Goal: Task Accomplishment & Management: Manage account settings

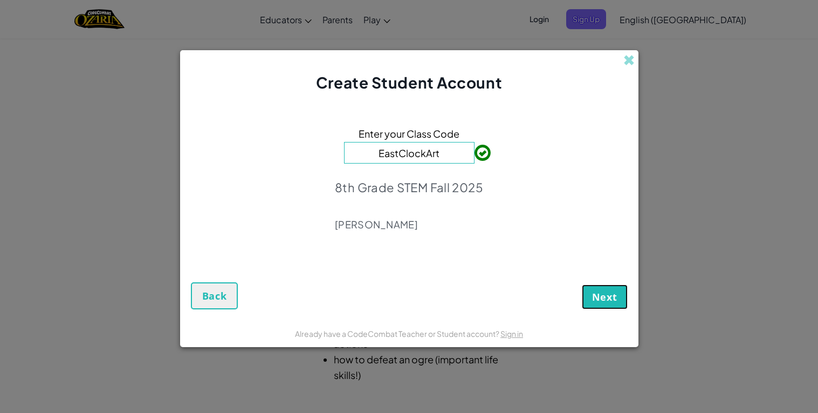
click at [592, 285] on button "Next" at bounding box center [605, 296] width 46 height 25
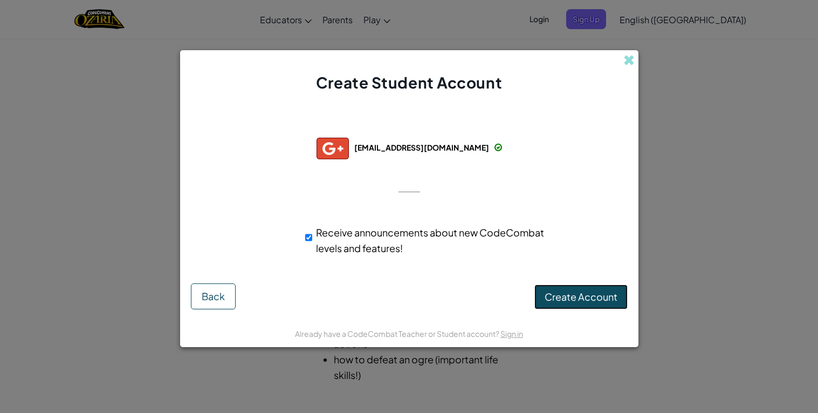
click at [546, 292] on span "Create Account" at bounding box center [581, 296] width 73 height 12
click at [576, 289] on button "Create Account" at bounding box center [581, 296] width 93 height 25
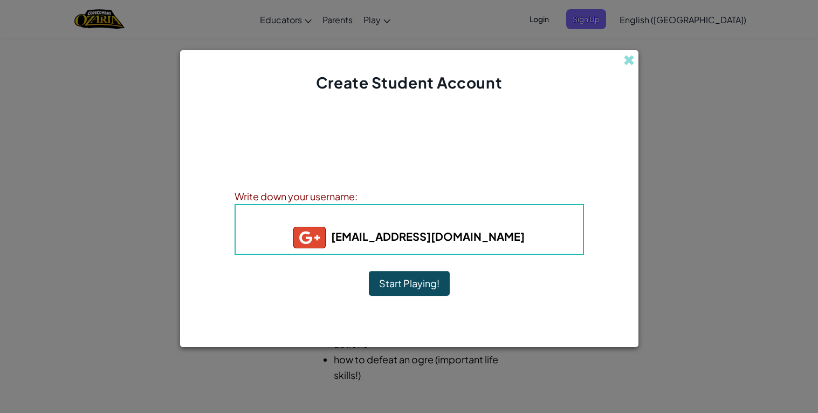
click at [439, 233] on b "[EMAIL_ADDRESS][DOMAIN_NAME]" at bounding box center [408, 235] width 231 height 13
click at [457, 237] on b "[EMAIL_ADDRESS][DOMAIN_NAME]" at bounding box center [408, 235] width 231 height 13
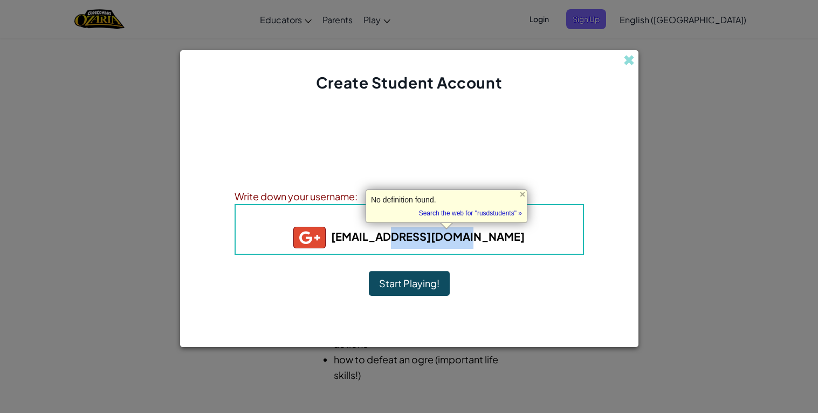
click at [457, 237] on b "[EMAIL_ADDRESS][DOMAIN_NAME]" at bounding box center [408, 235] width 231 height 13
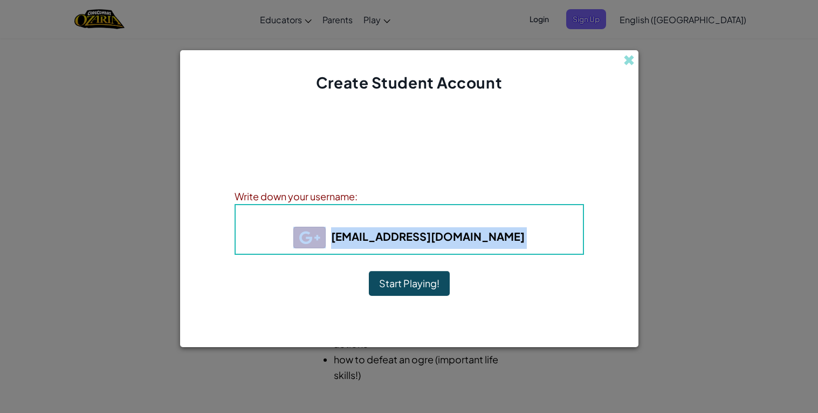
click at [412, 236] on b "[EMAIL_ADDRESS][DOMAIN_NAME]" at bounding box center [408, 235] width 231 height 13
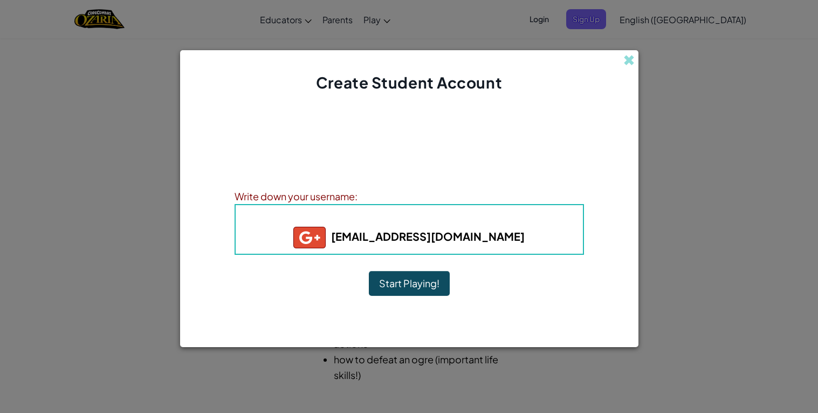
click at [412, 236] on b "[EMAIL_ADDRESS][DOMAIN_NAME]" at bounding box center [408, 235] width 231 height 13
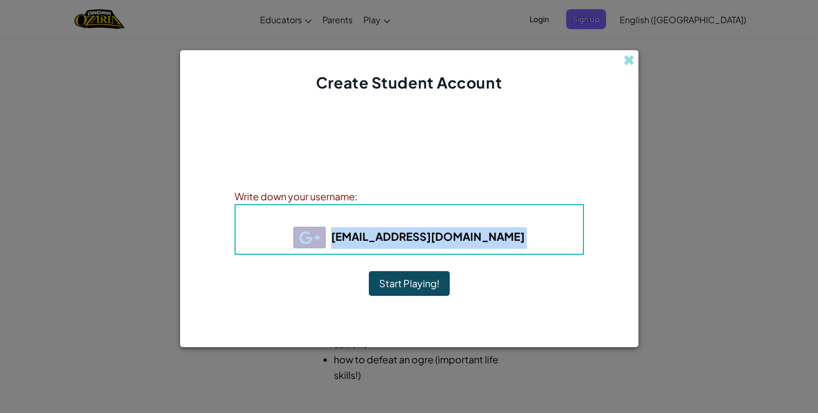
click at [412, 236] on b "[EMAIL_ADDRESS][DOMAIN_NAME]" at bounding box center [408, 235] width 231 height 13
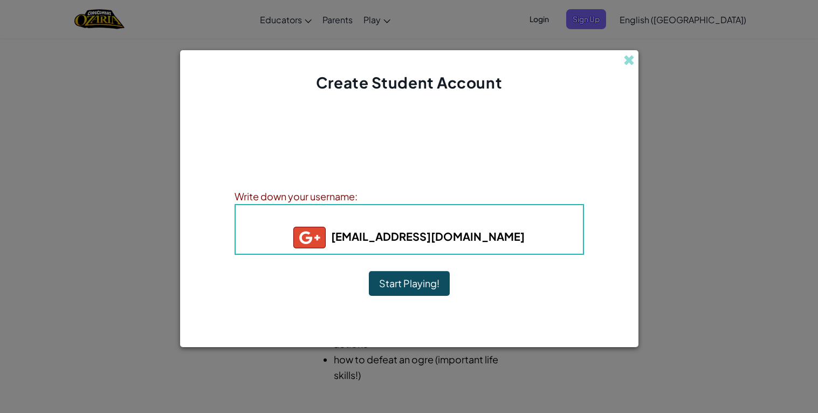
click at [412, 236] on b "[EMAIL_ADDRESS][DOMAIN_NAME]" at bounding box center [408, 235] width 231 height 13
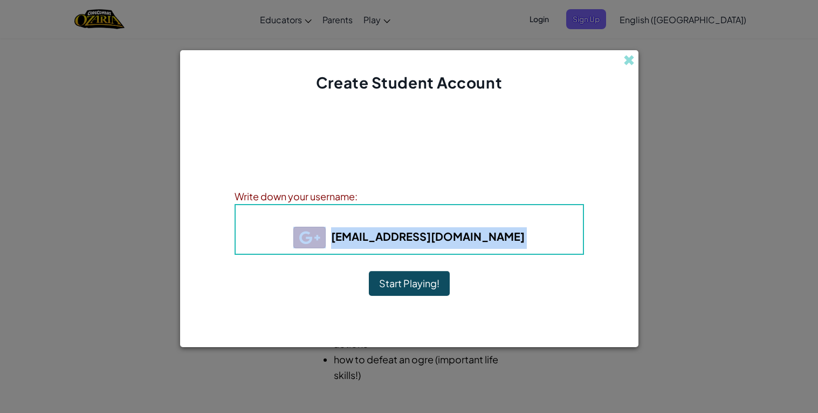
click at [462, 271] on div "Account Created! Write down your information so that you don't forget it. Your …" at bounding box center [410, 206] width 350 height 205
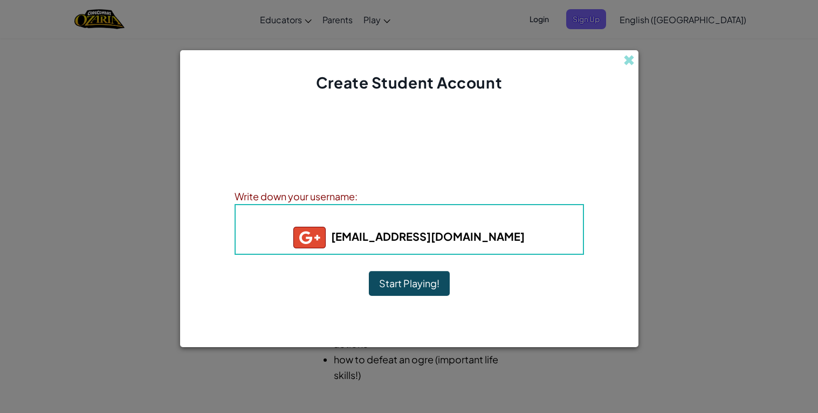
click at [402, 232] on b "[EMAIL_ADDRESS][DOMAIN_NAME]" at bounding box center [408, 235] width 231 height 13
click at [402, 279] on button "Start Playing!" at bounding box center [409, 283] width 81 height 25
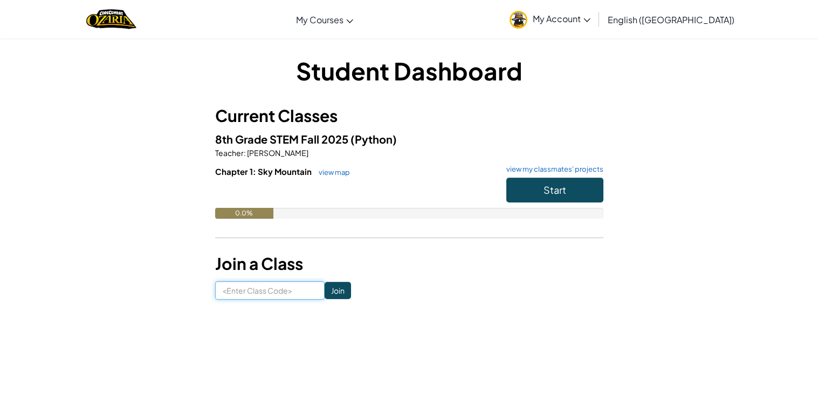
click at [300, 297] on input at bounding box center [270, 290] width 110 height 18
click at [555, 180] on button "Start" at bounding box center [555, 189] width 97 height 25
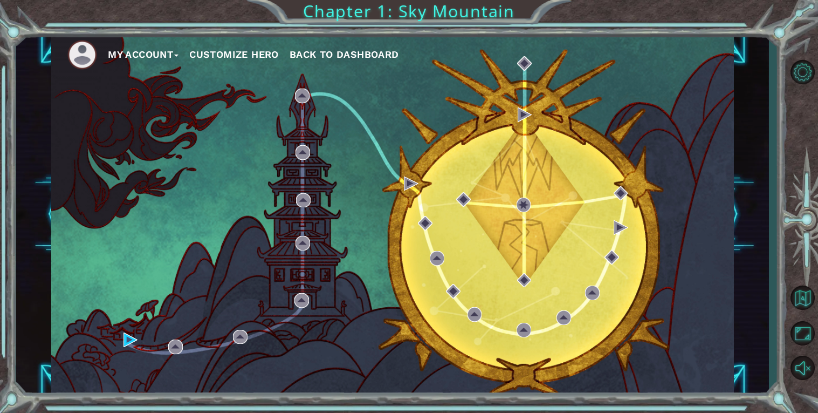
click at [366, 57] on span "Back to Dashboard" at bounding box center [345, 54] width 110 height 11
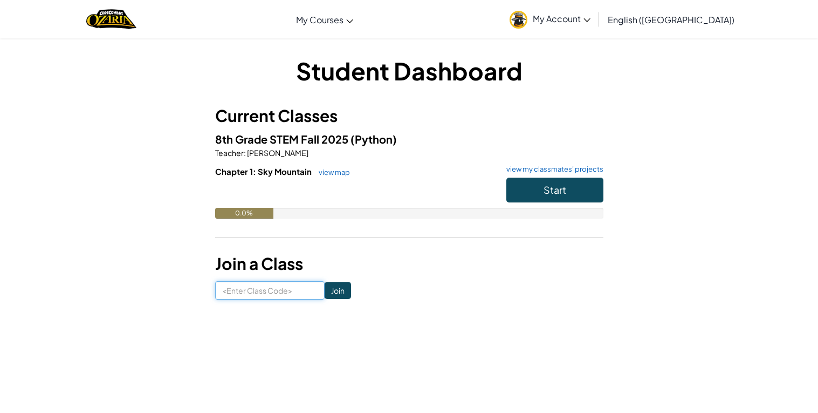
click at [282, 284] on input at bounding box center [270, 290] width 110 height 18
click at [596, 32] on link "My Account" at bounding box center [550, 19] width 92 height 34
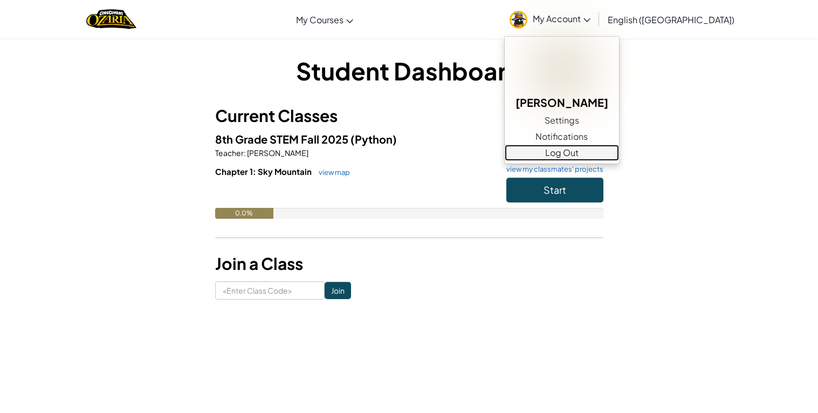
click at [618, 155] on link "Log Out" at bounding box center [562, 153] width 114 height 16
